Goal: Task Accomplishment & Management: Manage account settings

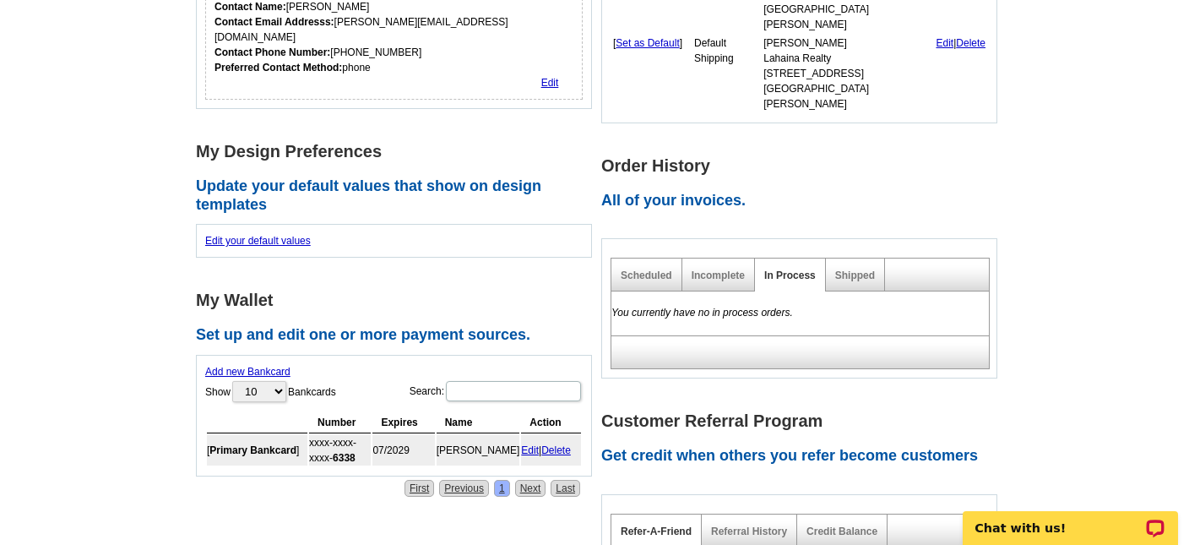
scroll to position [415, 0]
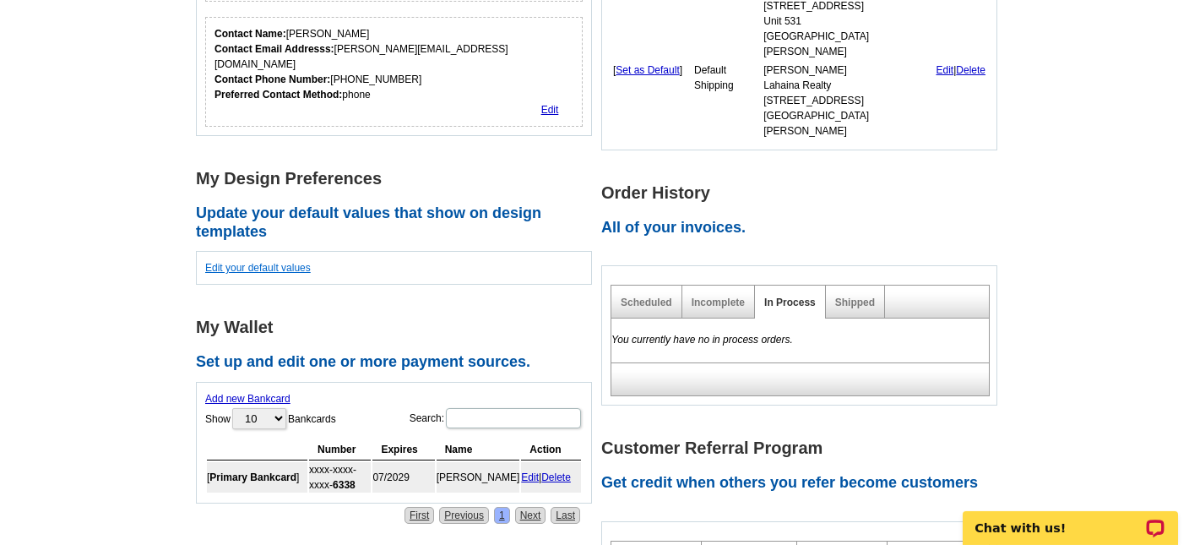
click at [300, 262] on link "Edit your default values" at bounding box center [258, 268] width 106 height 12
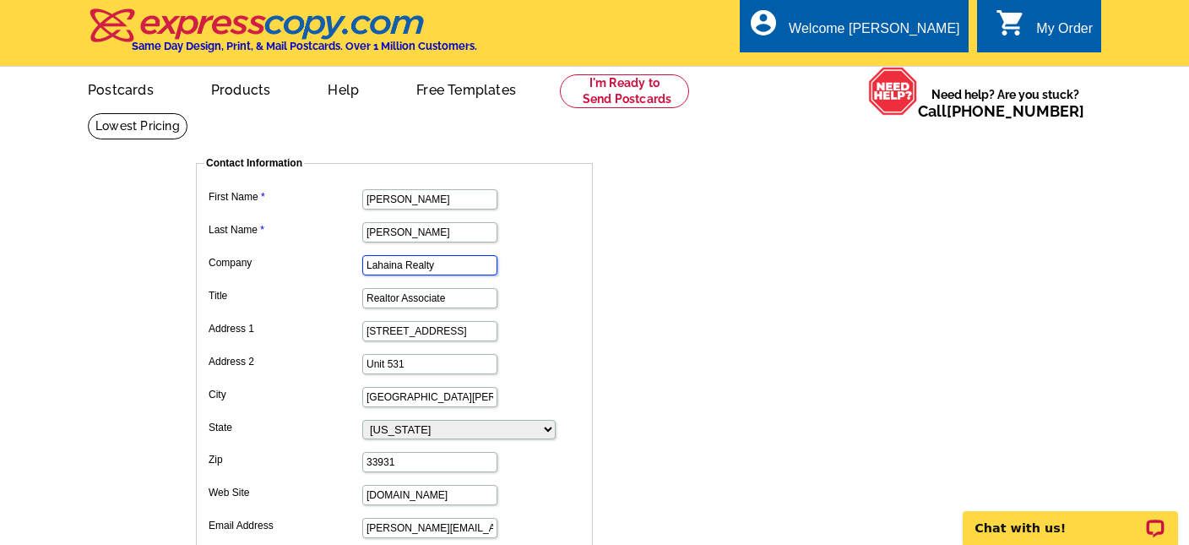
drag, startPoint x: 470, startPoint y: 269, endPoint x: 307, endPoint y: 266, distance: 163.0
click at [307, 266] on dl "First Name pamela Last Name koch Company Lahaina Realty Title Realtor Associate…" at bounding box center [394, 362] width 380 height 355
type input "L"
type input "Royal Shell Real Estate"
click at [461, 298] on input "Realtor Associate" at bounding box center [429, 298] width 135 height 20
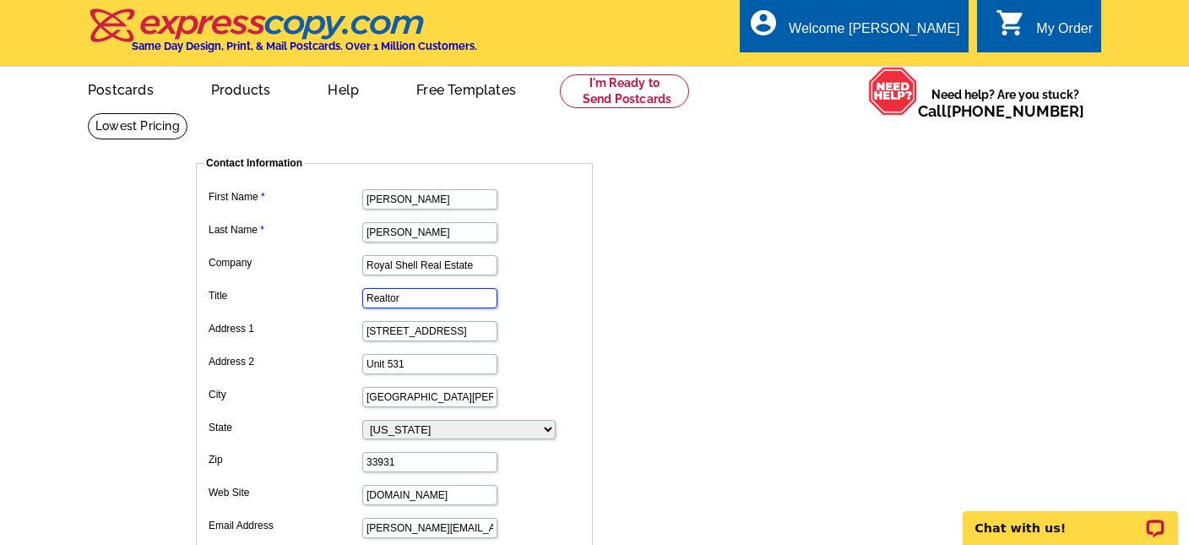
type input "Realtor"
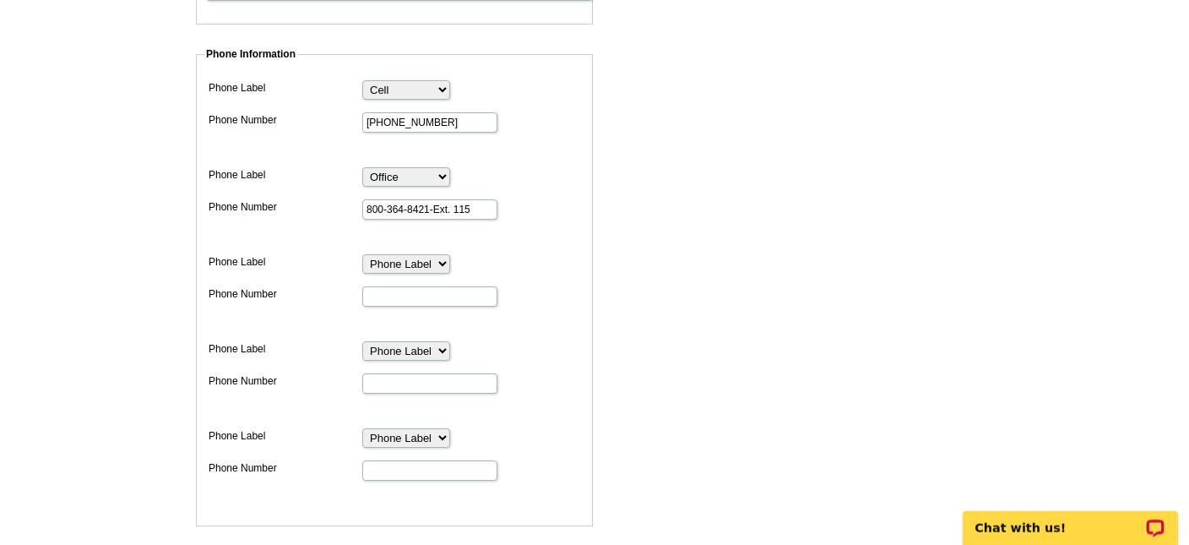
scroll to position [802, 0]
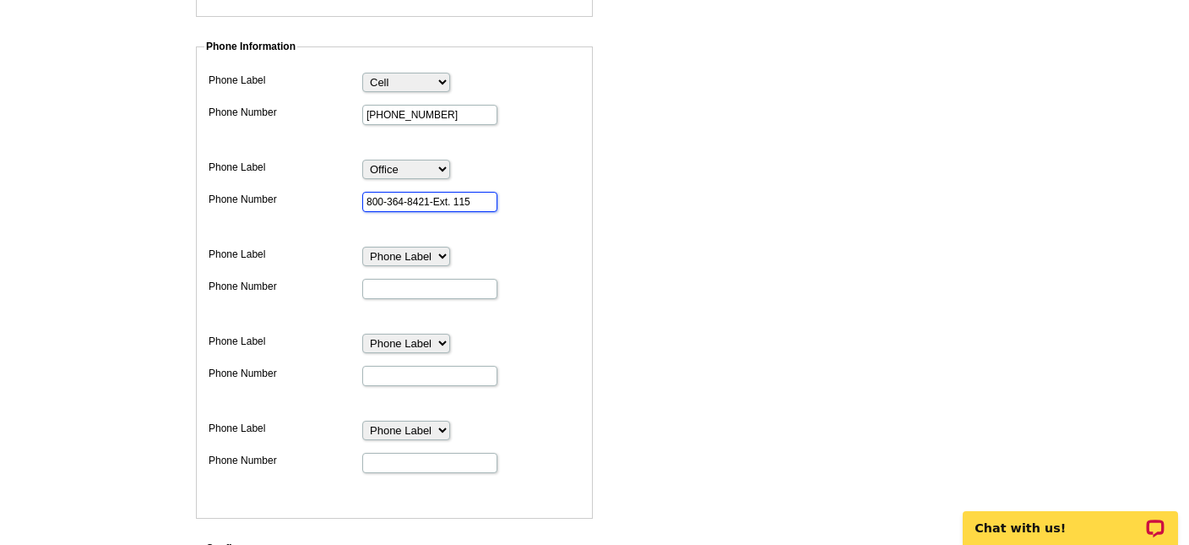
drag, startPoint x: 480, startPoint y: 185, endPoint x: 247, endPoint y: 205, distance: 233.0
click at [362, 205] on input "800-364-8421-Ext. 115" at bounding box center [429, 202] width 135 height 20
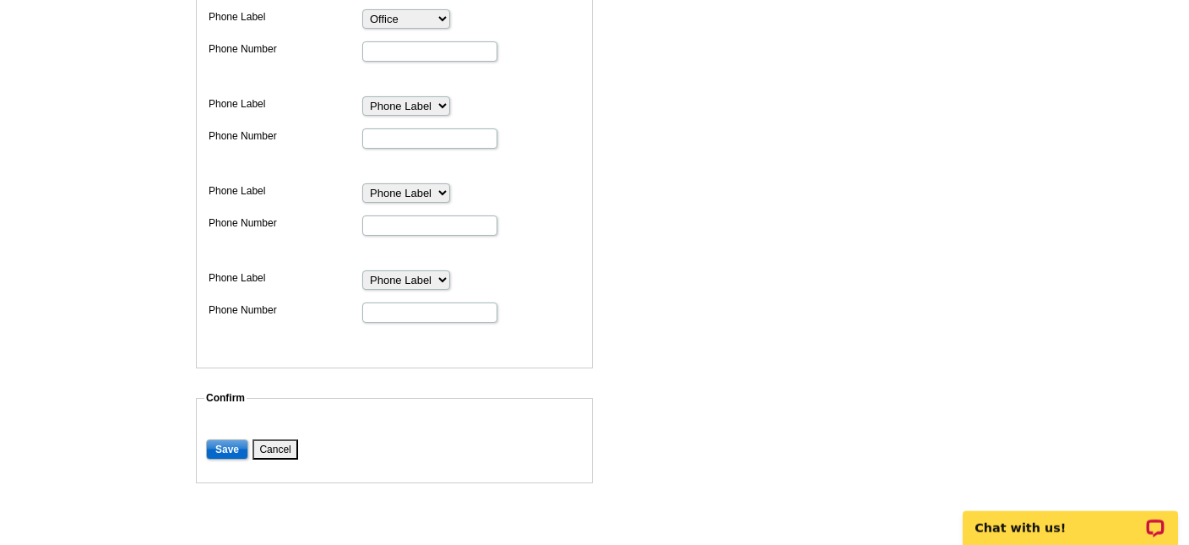
scroll to position [1010, 0]
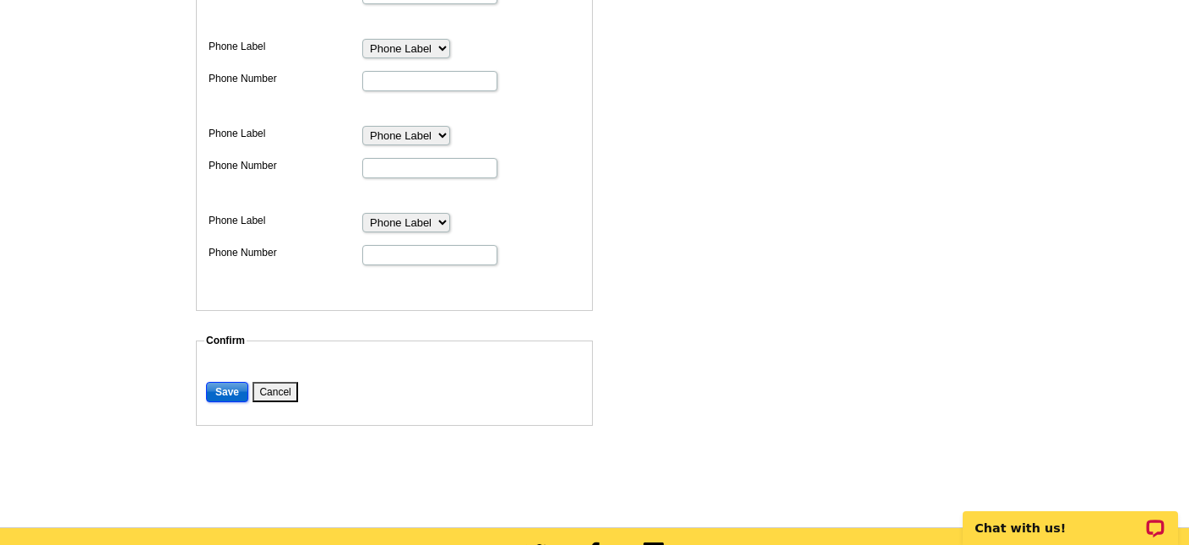
click at [236, 382] on input "Save" at bounding box center [227, 392] width 42 height 20
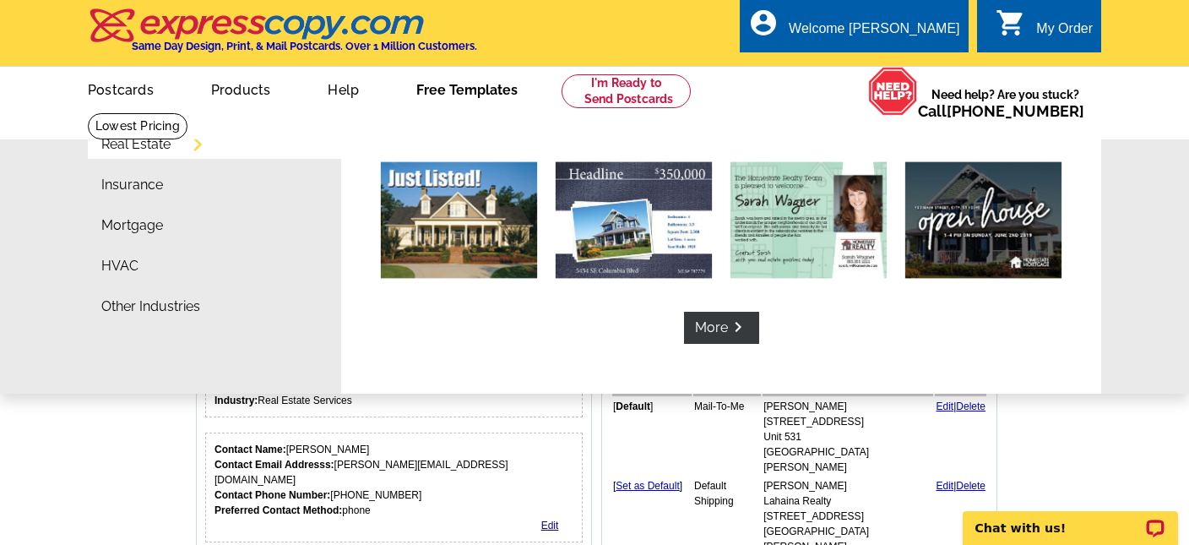
click at [449, 96] on link "Free Templates" at bounding box center [466, 88] width 155 height 40
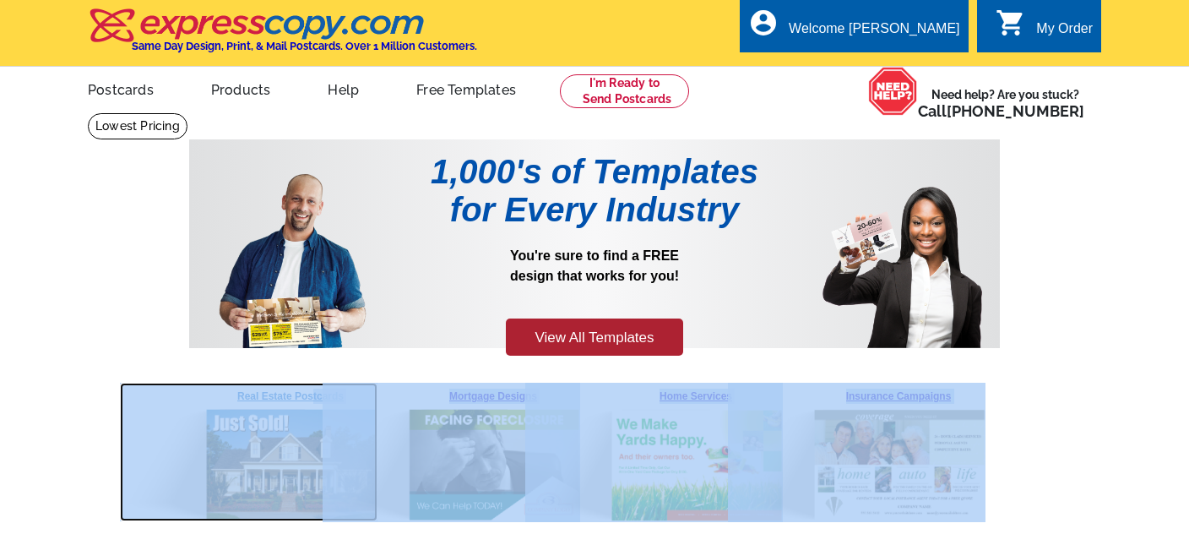
click at [310, 398] on link "Real Estate Postcards" at bounding box center [290, 451] width 177 height 138
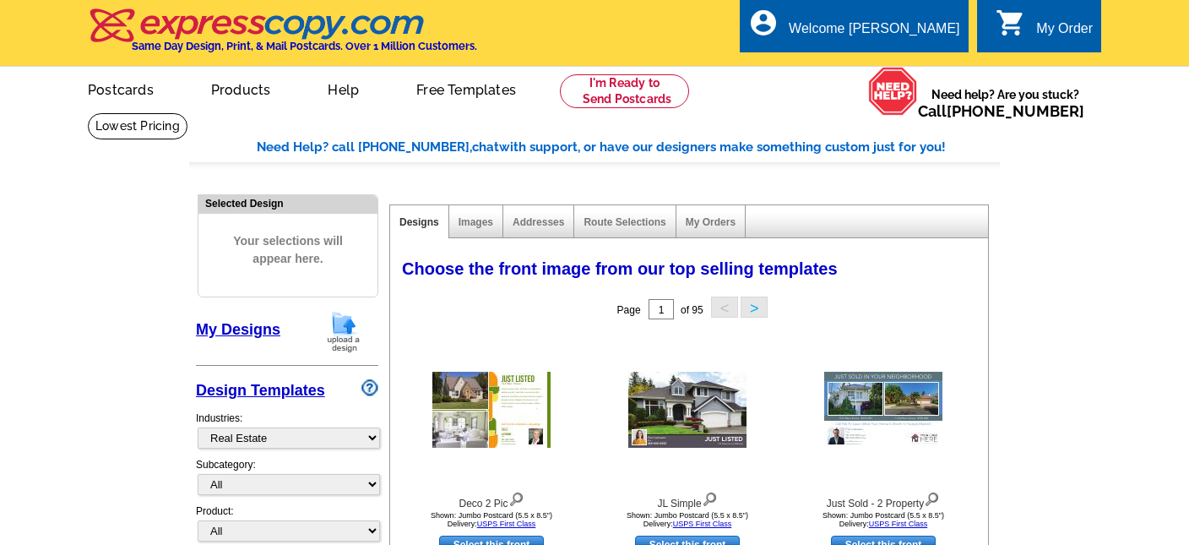
select select "785"
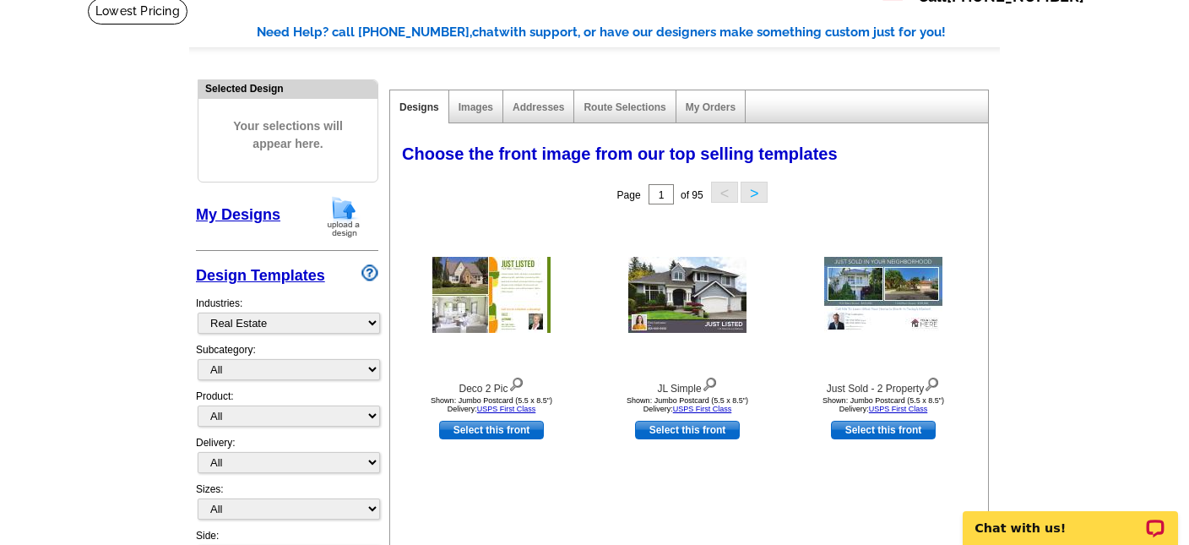
scroll to position [118, 0]
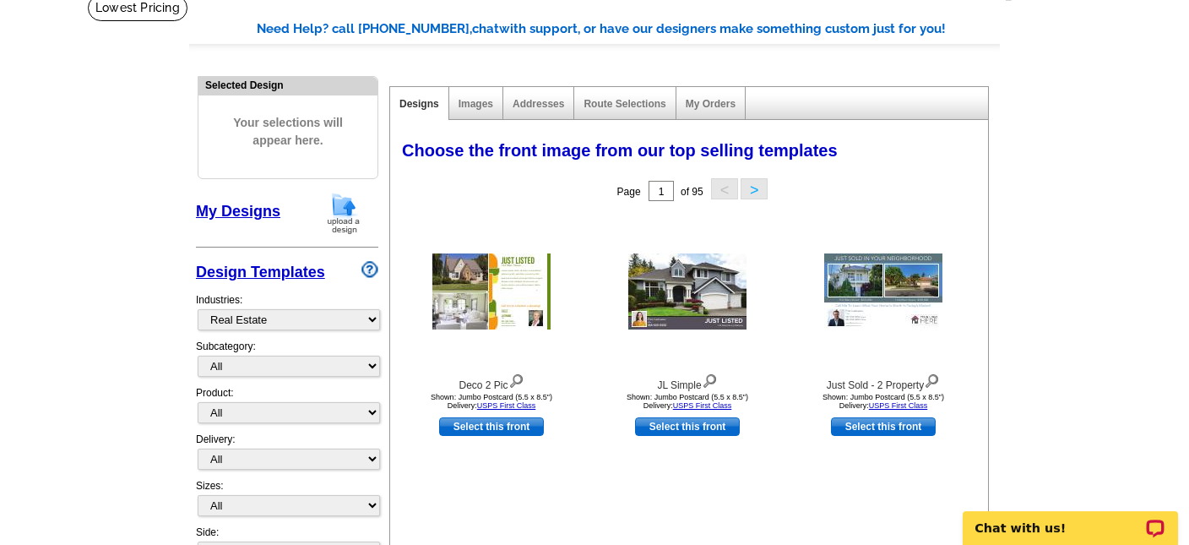
click at [268, 275] on link "Design Templates" at bounding box center [260, 271] width 129 height 17
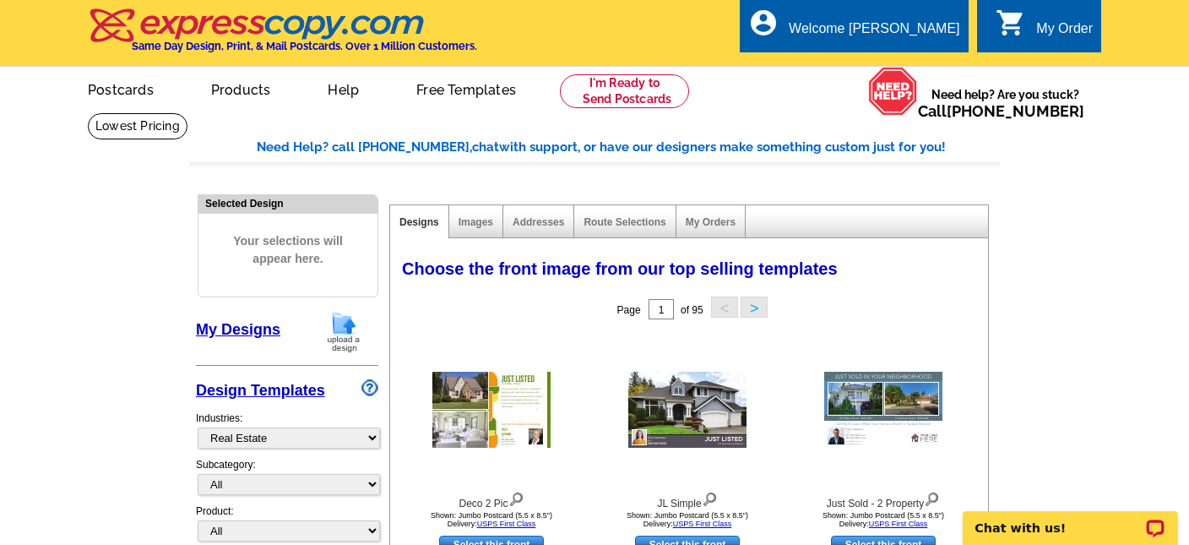
click at [257, 333] on link "My Designs" at bounding box center [238, 329] width 84 height 17
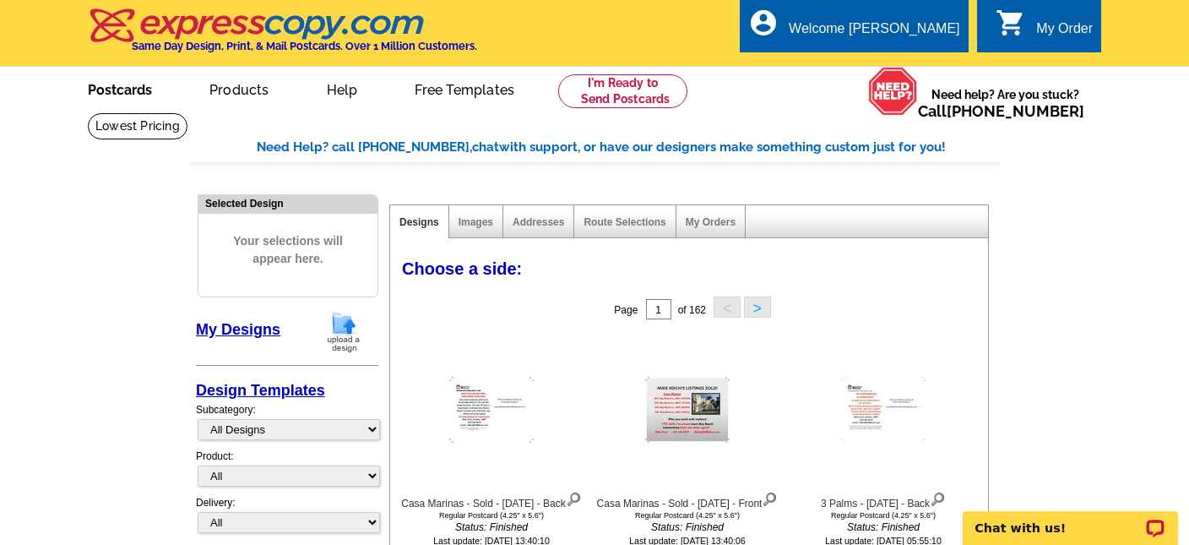
click at [117, 94] on link "Postcards" at bounding box center [120, 88] width 118 height 40
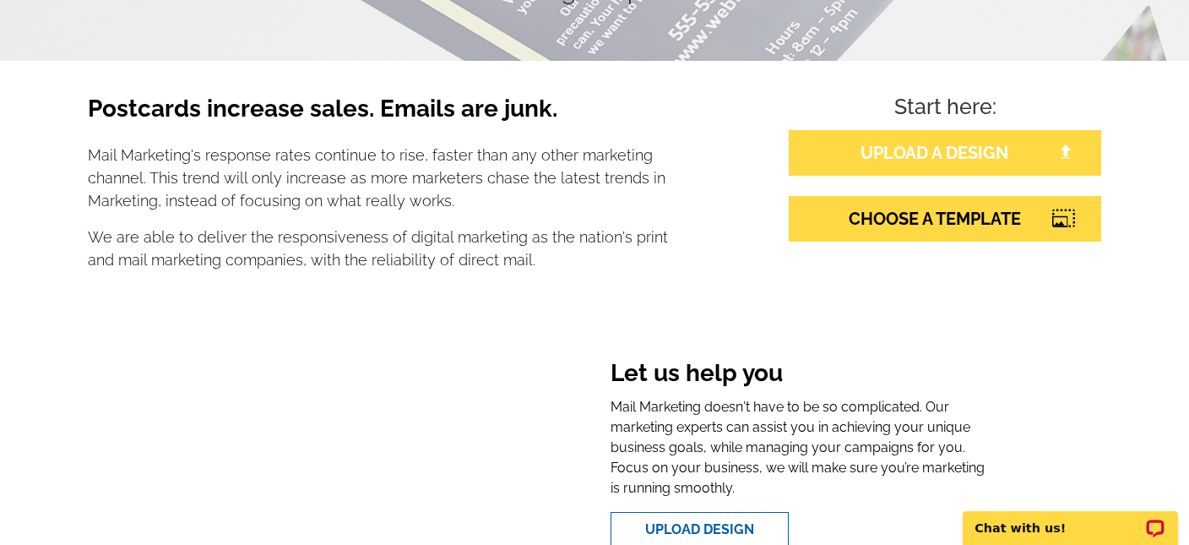
click at [930, 155] on link "UPLOAD A DESIGN" at bounding box center [944, 153] width 312 height 46
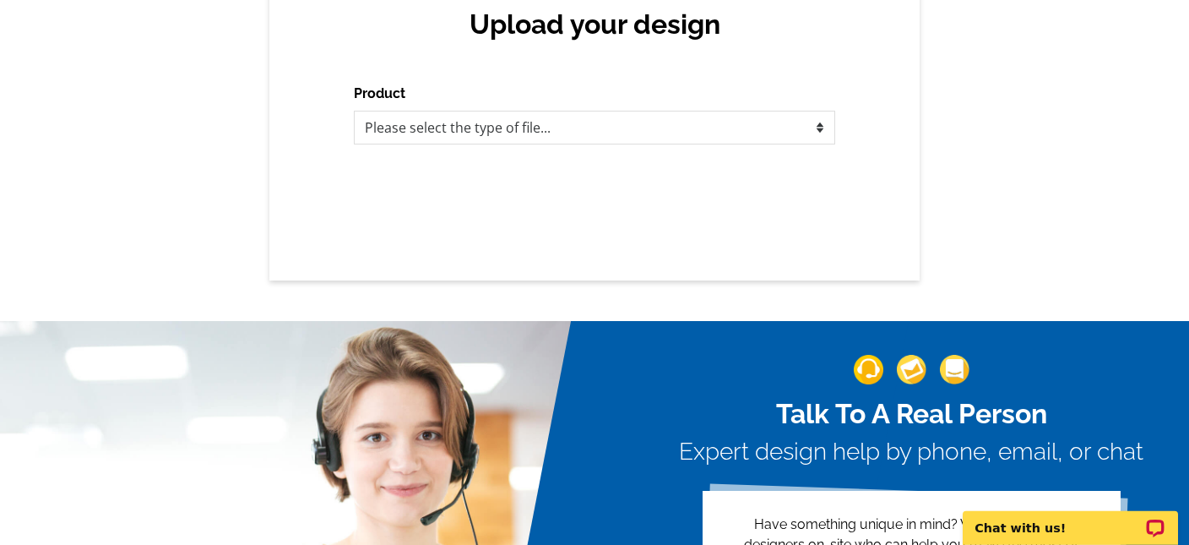
scroll to position [182, 0]
